Goal: Register for event/course

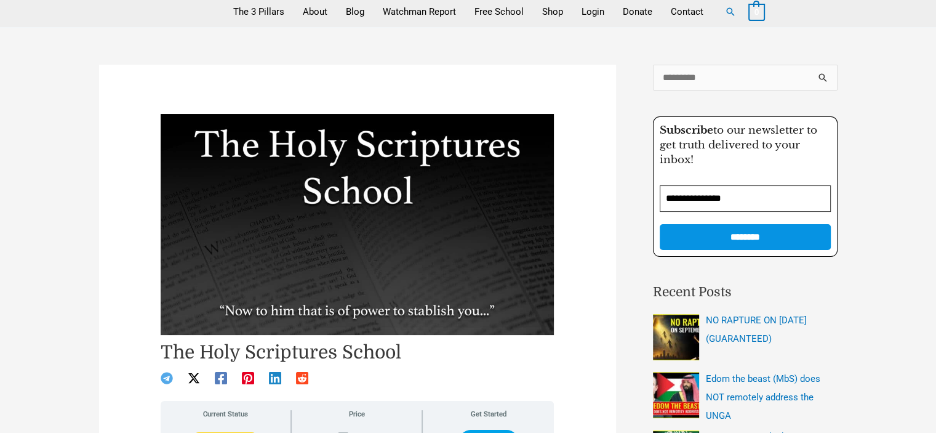
scroll to position [123, 0]
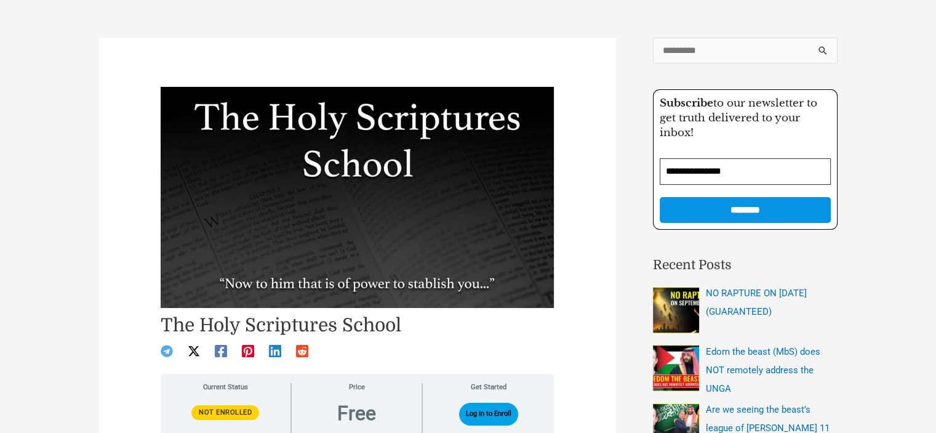
click at [118, 315] on article "The Holy Scriptures School Current Status Not Enrolled Enroll in this course to…" at bounding box center [357, 327] width 517 height 579
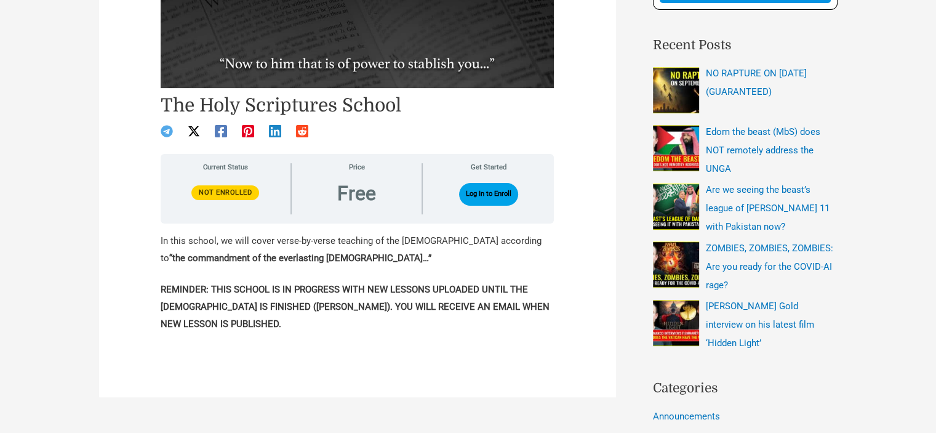
scroll to position [369, 0]
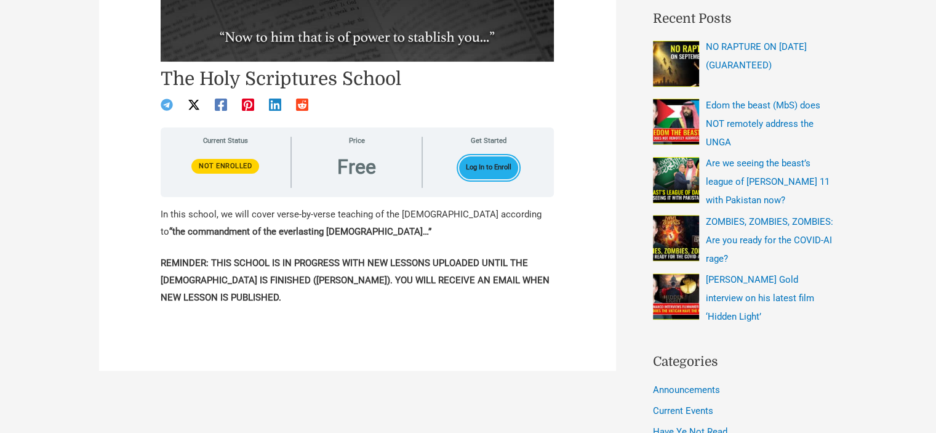
click at [502, 163] on button "Log In to Enroll" at bounding box center [489, 167] width 60 height 23
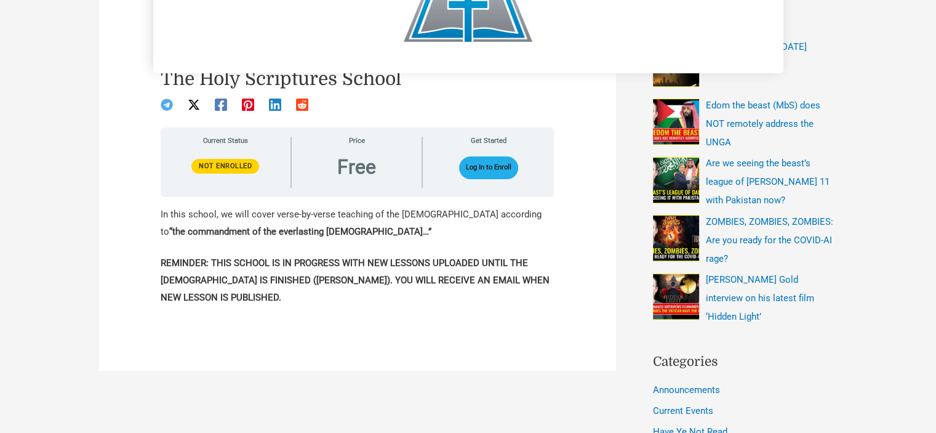
scroll to position [25, 0]
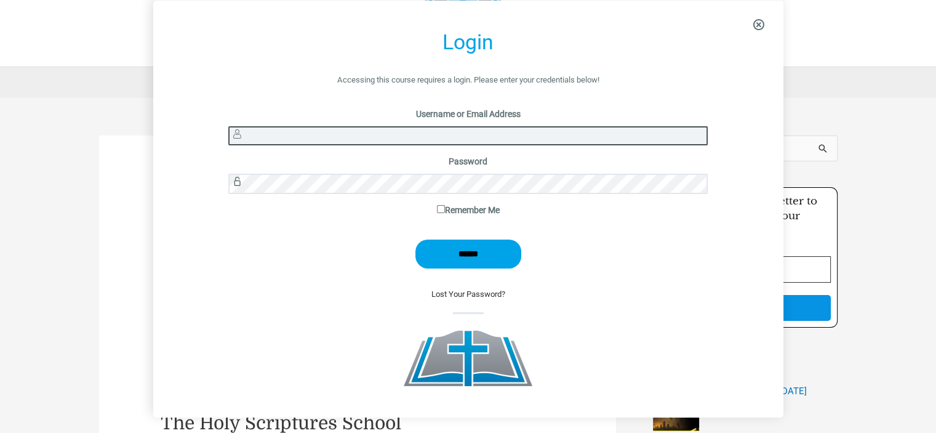
click at [481, 130] on input "Username or Email Address" at bounding box center [467, 135] width 479 height 19
type input "*******"
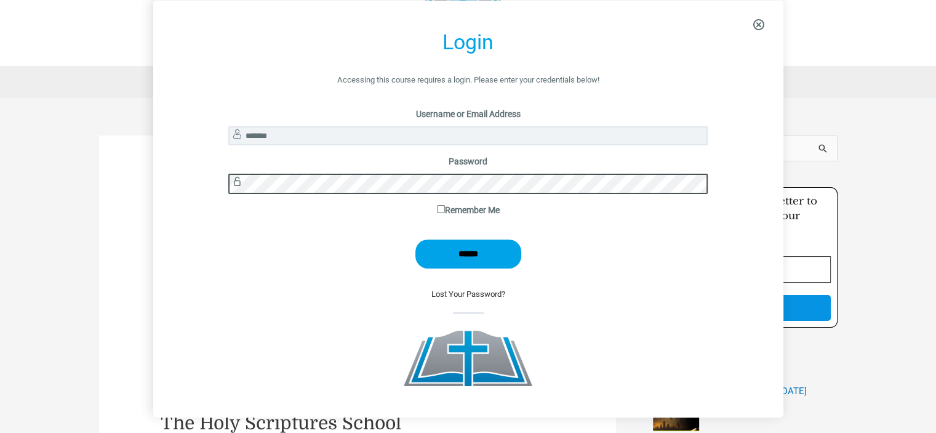
click at [415, 239] on input "******" at bounding box center [468, 253] width 106 height 29
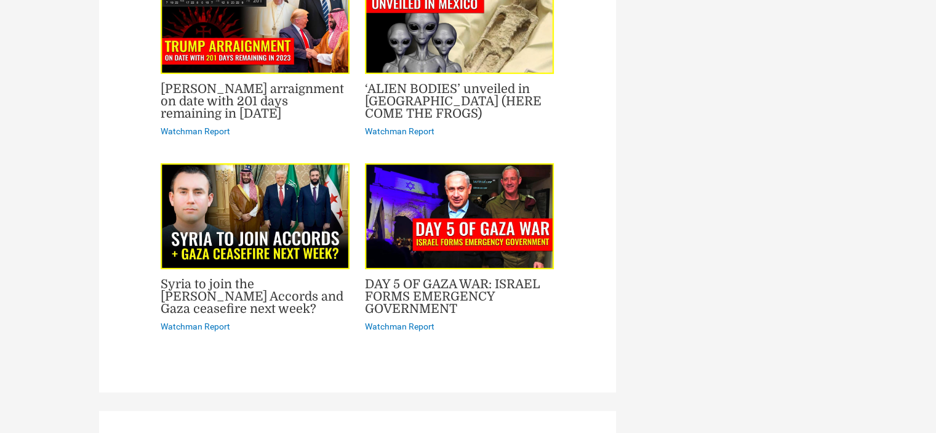
click at [513, 324] on div "DAY 5 OF GAZA WAR: ISRAEL FORMS EMERGENCY GOVERNMENT Watchman Report" at bounding box center [459, 253] width 189 height 180
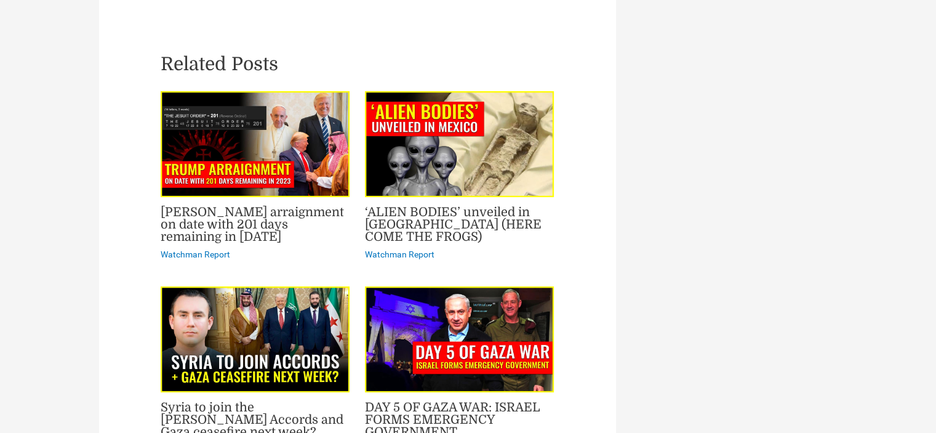
scroll to position [4801, 0]
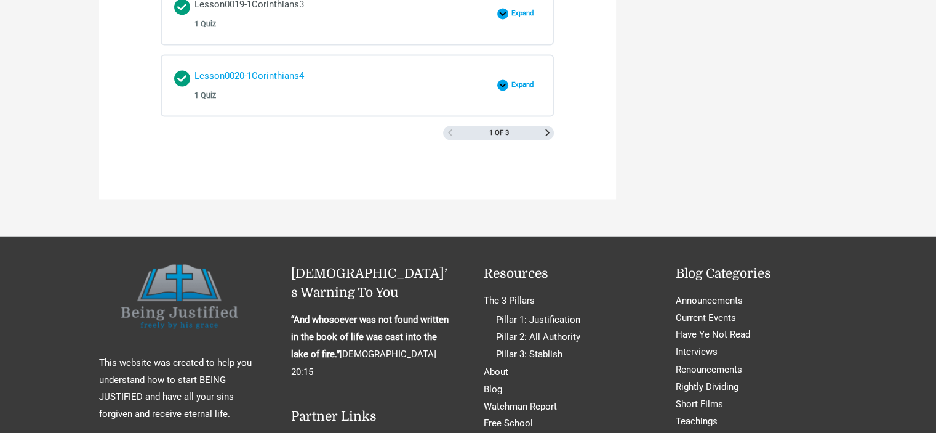
scroll to position [1846, 0]
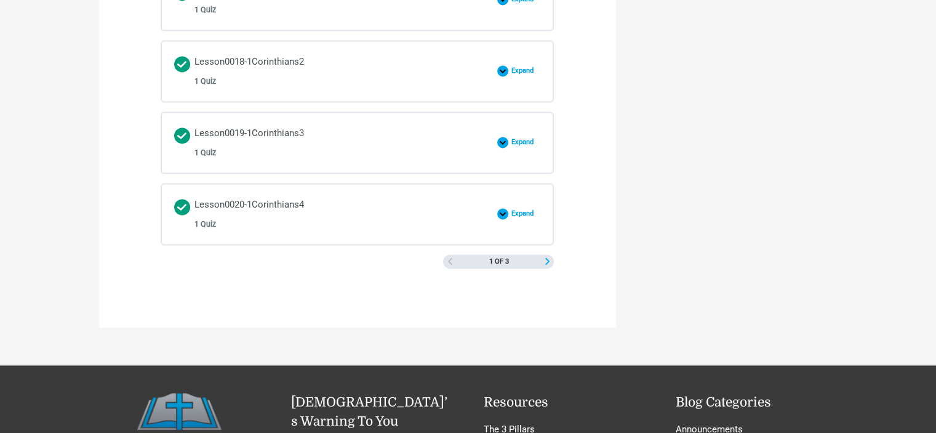
click at [547, 258] on span "Next Page" at bounding box center [547, 261] width 7 height 7
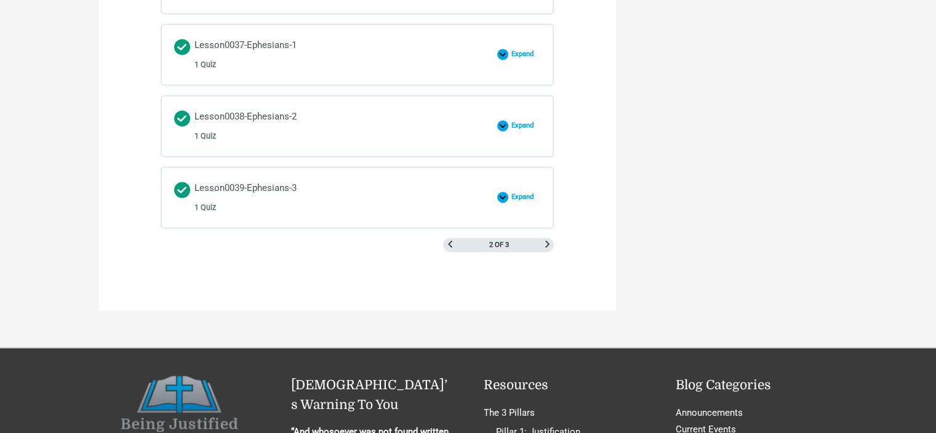
click at [544, 238] on div "2 of 3" at bounding box center [498, 245] width 111 height 15
click at [542, 238] on div "2 of 3" at bounding box center [498, 245] width 111 height 15
click at [553, 238] on div "2 of 3" at bounding box center [498, 245] width 111 height 15
click at [545, 241] on span "Next Page" at bounding box center [547, 244] width 7 height 7
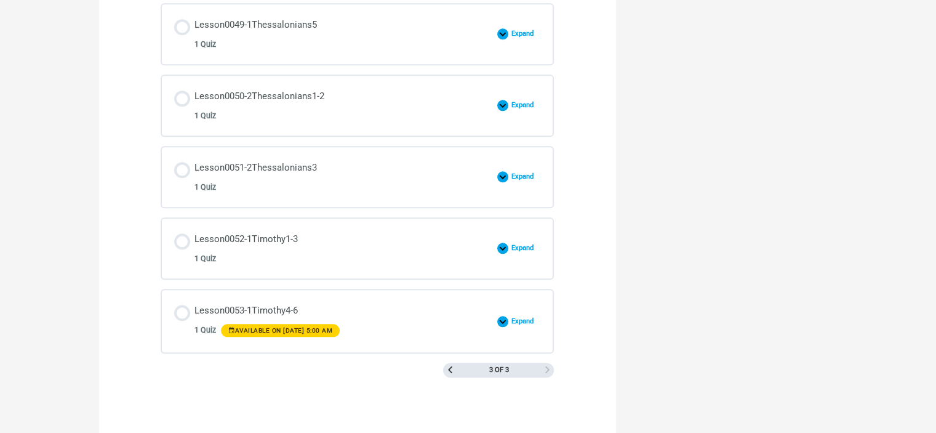
scroll to position [1310, 0]
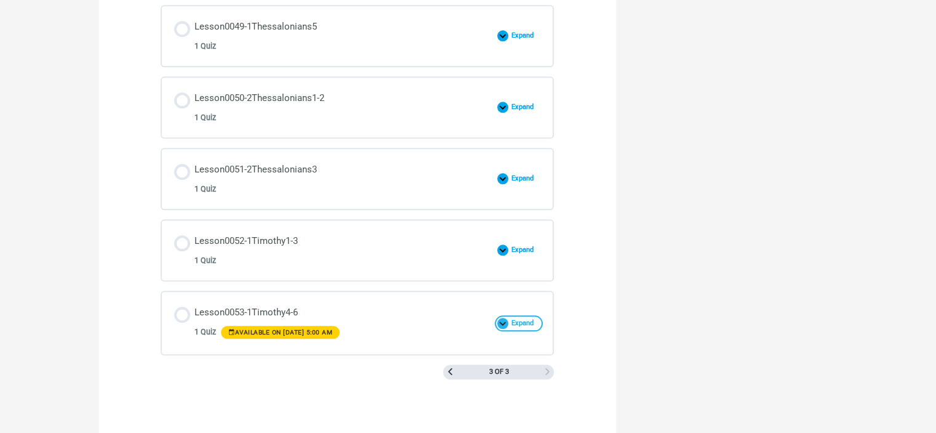
click at [531, 319] on span "Expand" at bounding box center [524, 323] width 33 height 9
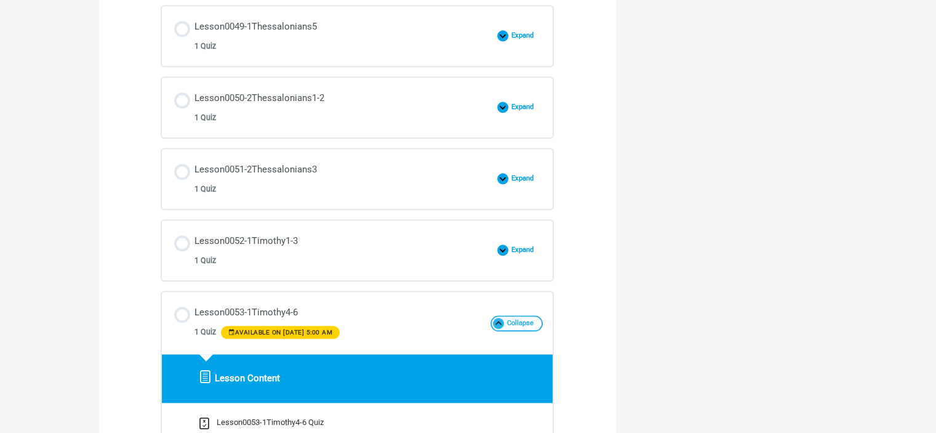
click at [531, 319] on span "Collapse" at bounding box center [522, 323] width 37 height 9
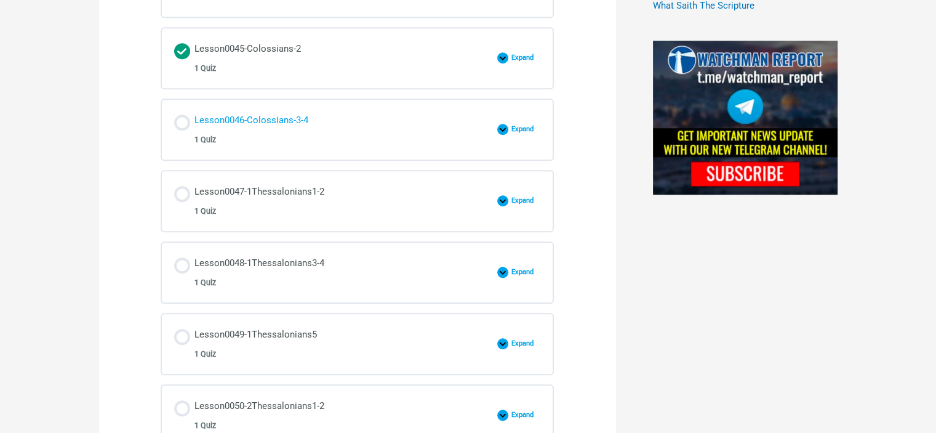
scroll to position [879, 0]
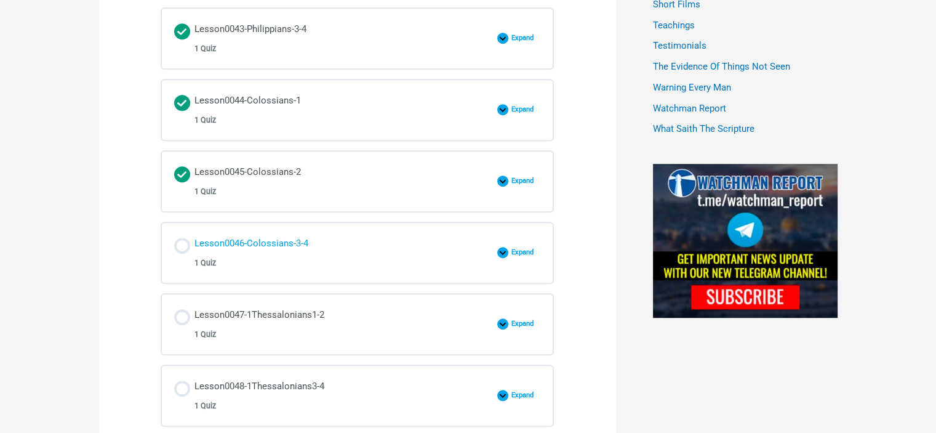
click at [288, 238] on div "Lesson0046-Colossians-3-4 1 Quiz" at bounding box center [251, 252] width 114 height 35
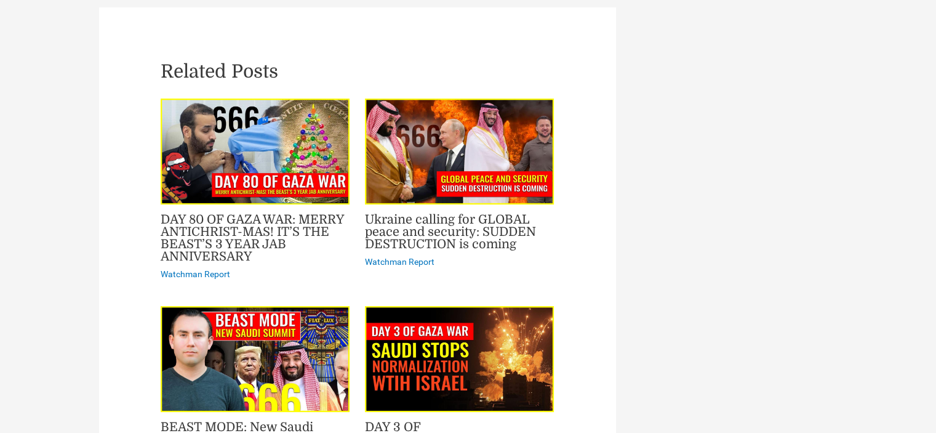
scroll to position [4801, 0]
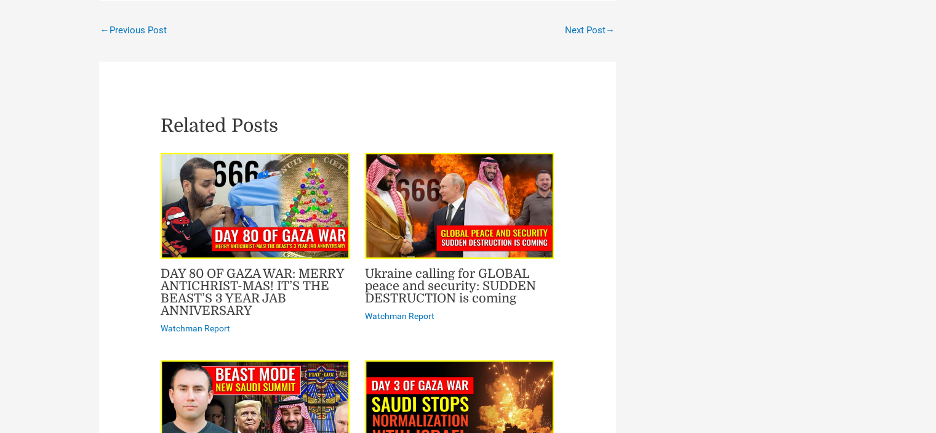
click at [317, 266] on link "DAY 80 OF GAZA WAR: MERRY ANTICHRIST-MAS! IT’S THE BEAST’S 3 YEAR JAB ANNIVERSA…" at bounding box center [252, 291] width 183 height 51
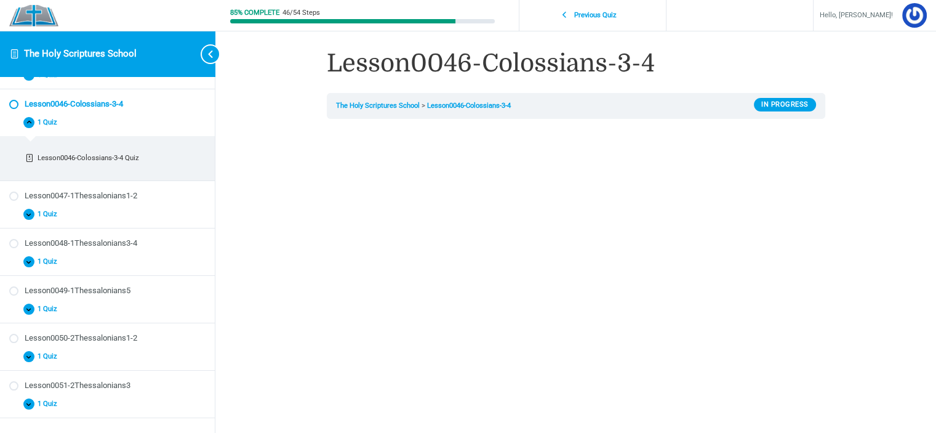
scroll to position [260, 0]
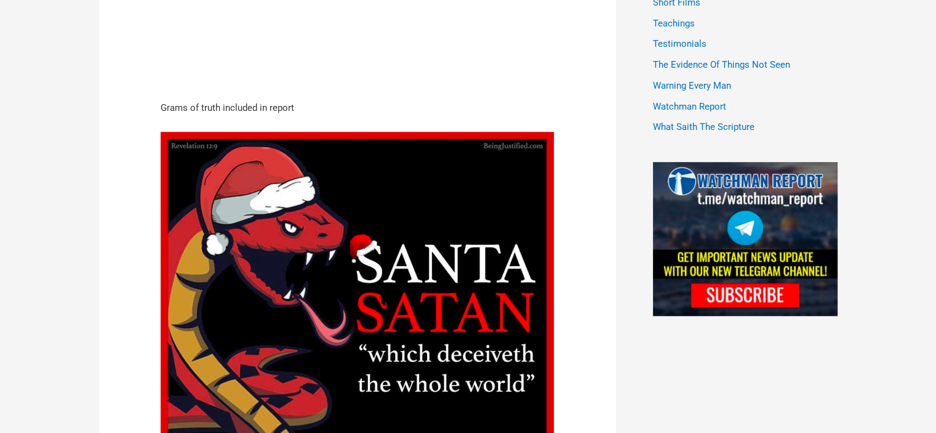
scroll to position [985, 0]
